Goal: Task Accomplishment & Management: Complete application form

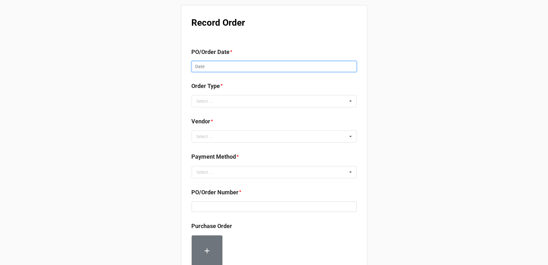
click at [237, 65] on input "text" at bounding box center [274, 66] width 165 height 11
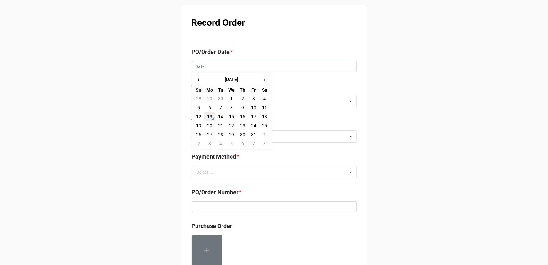
click at [209, 116] on td "13" at bounding box center [209, 116] width 11 height 9
type input "[DATE]"
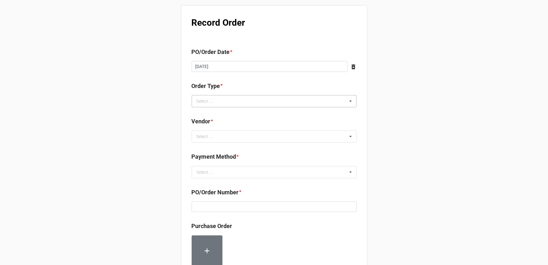
click at [237, 101] on div "Select ... Inventory Replenishment Item Requested Associated with a Specific Job" at bounding box center [274, 101] width 165 height 12
click at [232, 115] on span "Inventory Replenishment" at bounding box center [221, 113] width 49 height 5
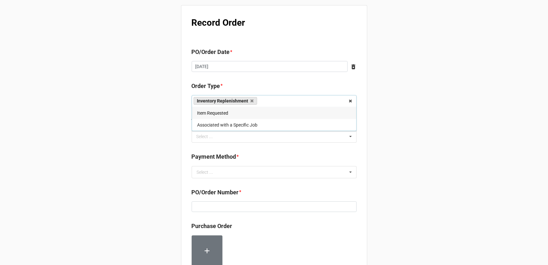
click at [371, 145] on div "Record Order PO/Order Date * [DATE] ‹ [DATE] › Su Mo Tu We Th Fr Sa 28 29 30 1 …" at bounding box center [274, 246] width 548 height 493
click at [333, 136] on div "Select ... No results found." at bounding box center [274, 136] width 165 height 12
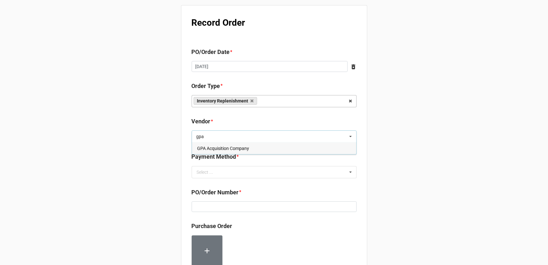
type input "gpa"
click at [280, 146] on div "GPA Acquisition Company" at bounding box center [274, 148] width 164 height 12
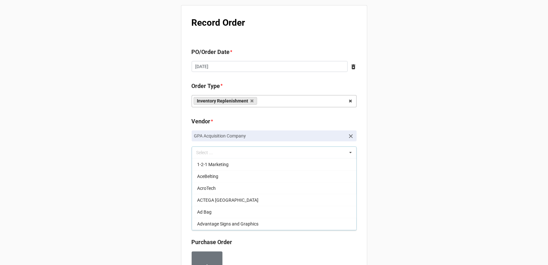
click at [441, 131] on div "Record Order PO/Order Date * [DATE] ‹ [DATE] › Su Mo Tu We Th Fr Sa 28 29 30 1 …" at bounding box center [274, 254] width 548 height 509
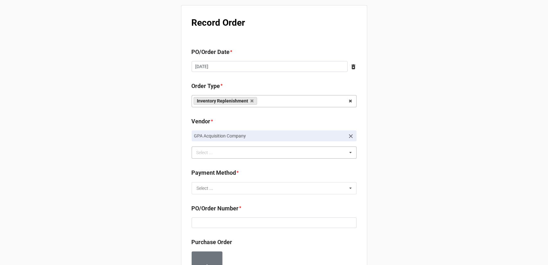
click at [299, 181] on div "Payment Method * Select ... Terms/Invoiced Credit Card ACH Other" at bounding box center [274, 181] width 165 height 26
click at [294, 189] on input "text" at bounding box center [274, 188] width 164 height 12
drag, startPoint x: 281, startPoint y: 201, endPoint x: 316, endPoint y: 197, distance: 35.9
click at [281, 201] on div "Terms/Invoiced" at bounding box center [274, 200] width 164 height 12
click at [438, 182] on div "Record Order PO/Order Date * [DATE] ‹ [DATE] › Su Mo Tu We Th Fr Sa 28 29 30 1 …" at bounding box center [274, 254] width 548 height 509
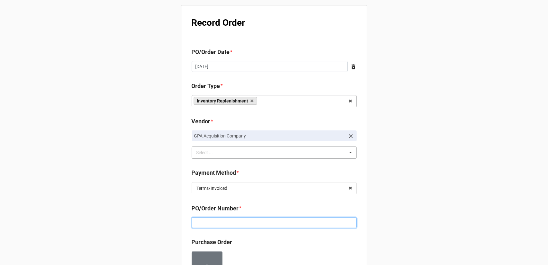
click at [279, 218] on input at bounding box center [274, 222] width 165 height 11
paste input "160226"
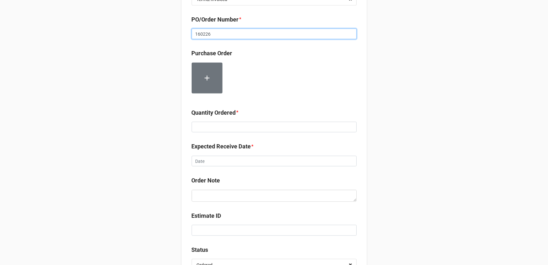
scroll to position [193, 0]
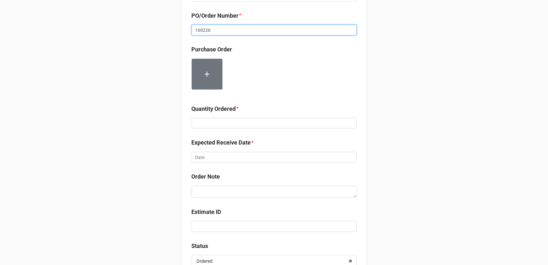
type input "160226"
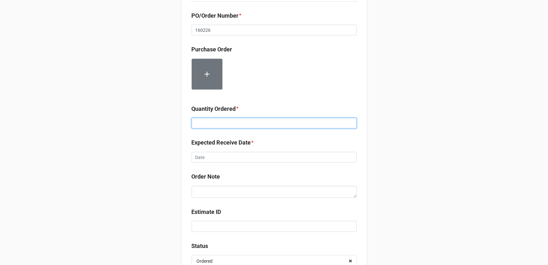
click at [271, 122] on input at bounding box center [274, 123] width 165 height 11
type input "24000"
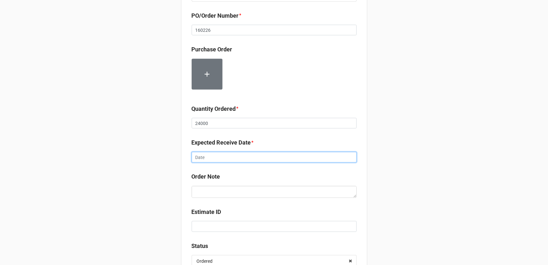
click at [248, 158] on input "text" at bounding box center [274, 157] width 165 height 11
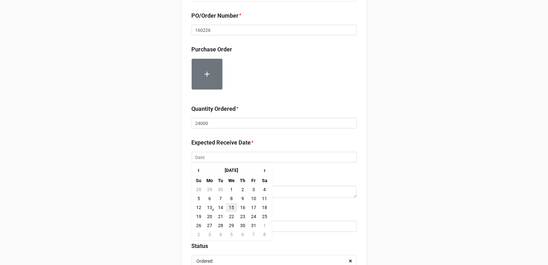
click at [234, 208] on td "15" at bounding box center [231, 207] width 11 height 9
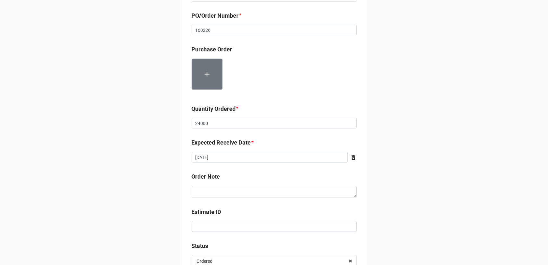
click at [399, 174] on div "Record Order PO/Order Date * [DATE] ‹ [DATE] › Su Mo Tu We Th Fr Sa 28 29 30 1 …" at bounding box center [274, 61] width 548 height 509
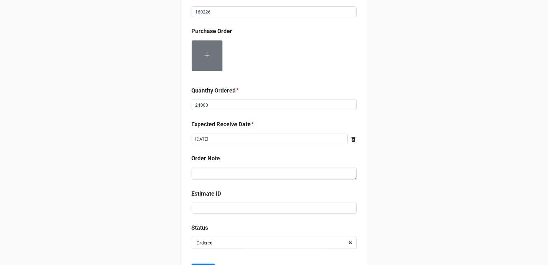
scroll to position [243, 0]
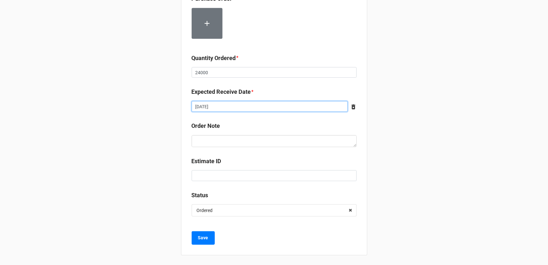
click at [249, 108] on input "[DATE]" at bounding box center [270, 106] width 156 height 11
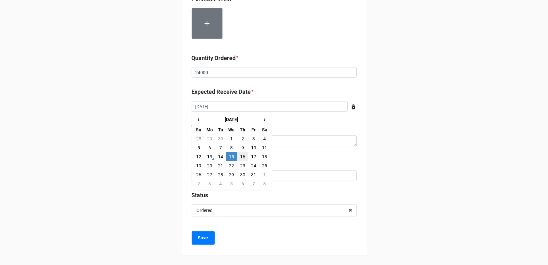
click at [243, 154] on td "16" at bounding box center [242, 156] width 11 height 9
type input "[DATE]"
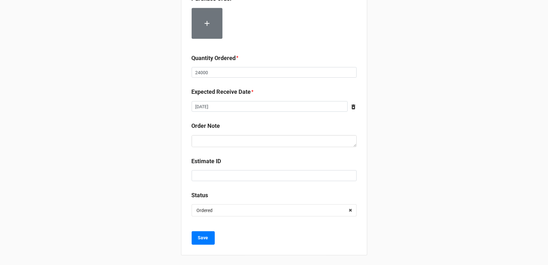
click at [379, 144] on div "Record Order PO/Order Date * [DATE] ‹ [DATE] › Su Mo Tu We Th Fr Sa 28 29 30 1 …" at bounding box center [274, 11] width 548 height 509
click at [201, 236] on b "Save" at bounding box center [203, 237] width 10 height 7
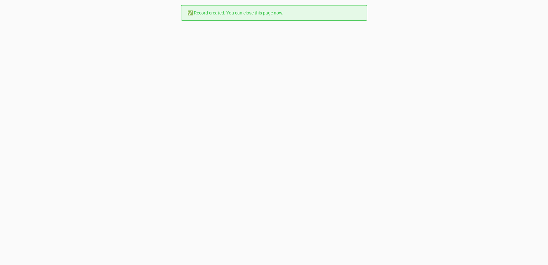
scroll to position [0, 0]
